Goal: Find specific page/section: Find specific page/section

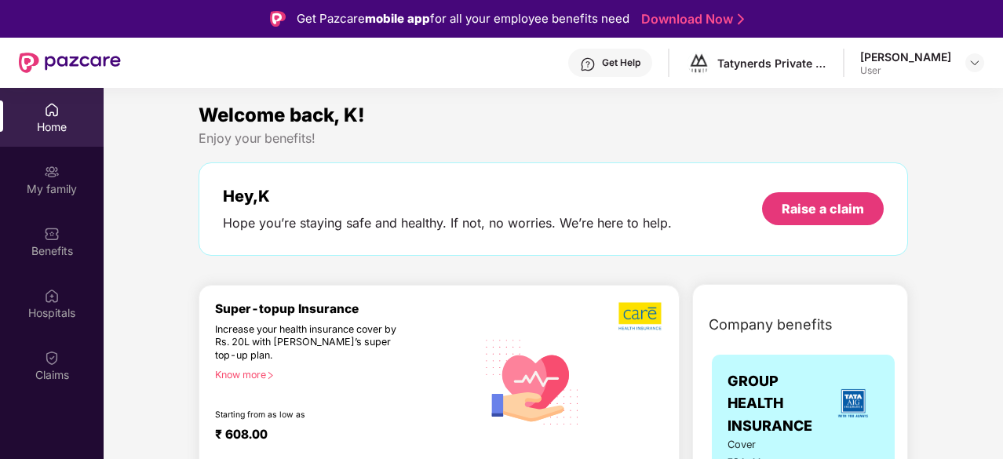
scroll to position [218, 0]
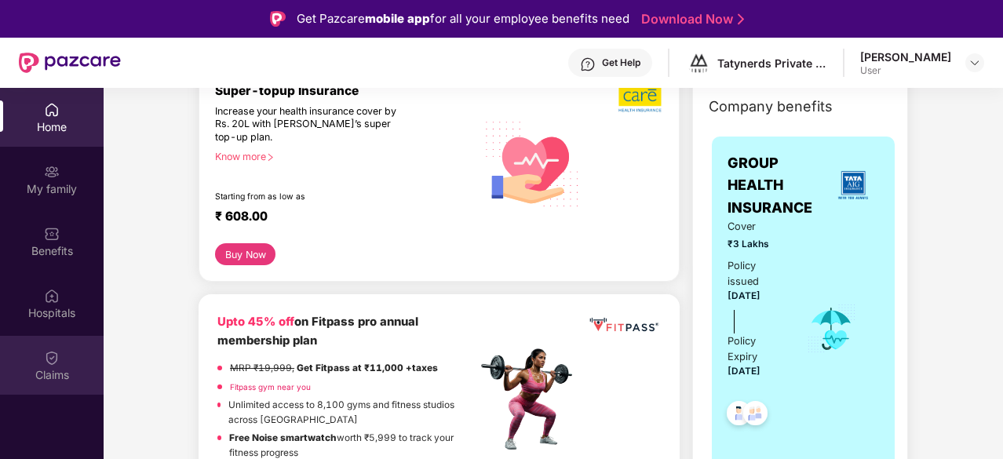
click at [57, 362] on img at bounding box center [52, 358] width 16 height 16
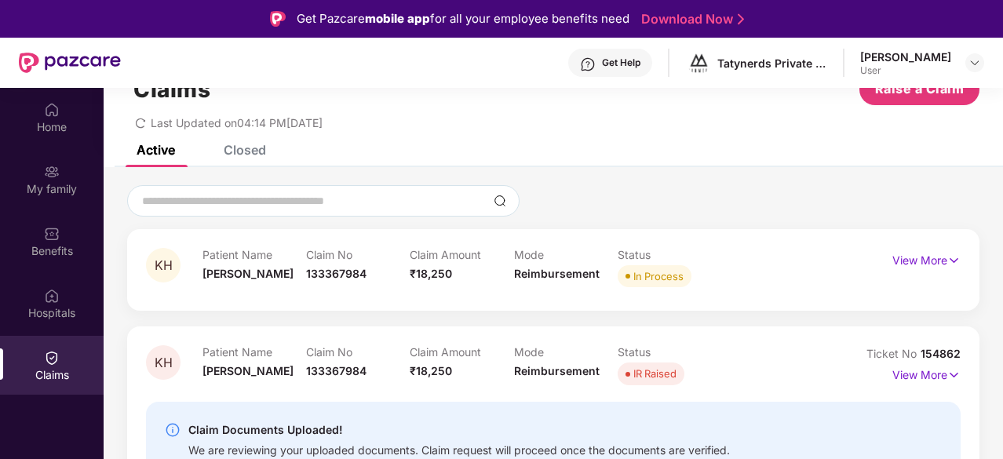
scroll to position [88, 0]
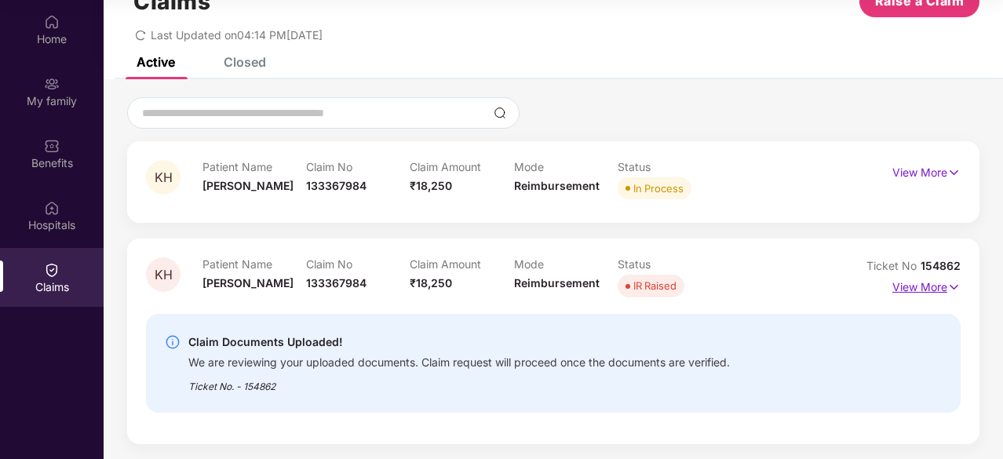
click at [926, 284] on p "View More" at bounding box center [926, 285] width 68 height 21
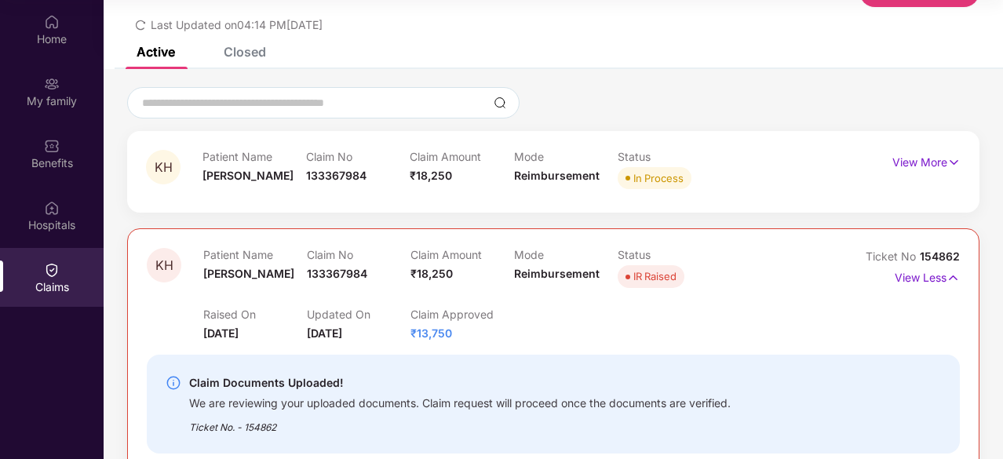
scroll to position [0, 0]
